Goal: Information Seeking & Learning: Learn about a topic

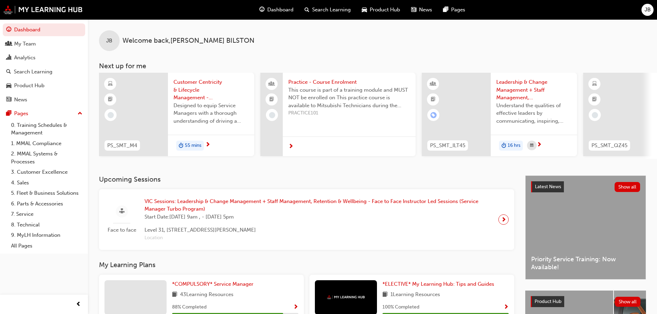
click at [187, 145] on span "55 mins" at bounding box center [193, 146] width 17 height 8
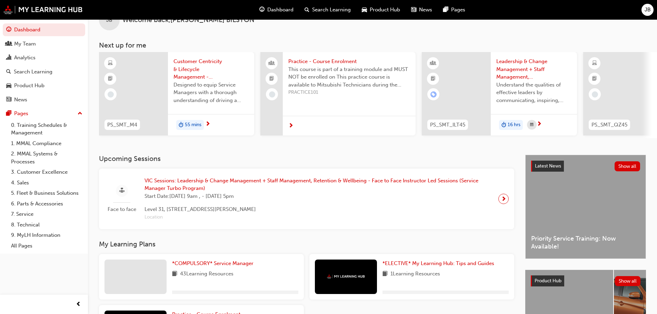
scroll to position [98, 0]
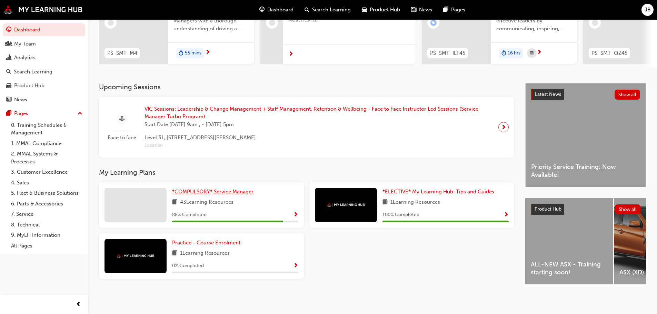
click at [229, 191] on span "*COMPULSORY* Service Manager" at bounding box center [212, 192] width 81 height 6
